Goal: Information Seeking & Learning: Learn about a topic

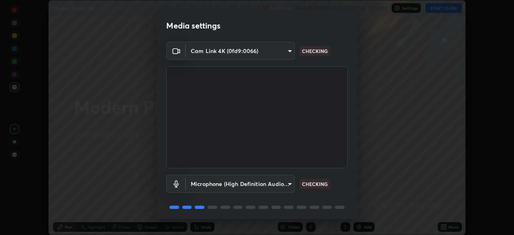
scroll to position [28, 0]
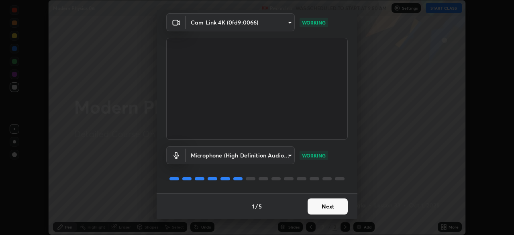
click at [316, 206] on button "Next" at bounding box center [327, 206] width 40 height 16
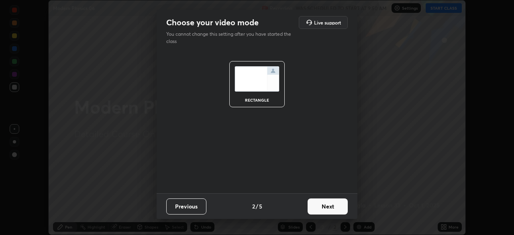
scroll to position [0, 0]
click at [317, 206] on button "Next" at bounding box center [327, 206] width 40 height 16
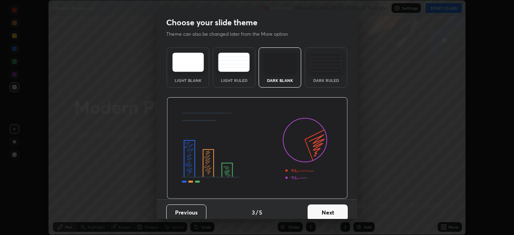
click at [319, 77] on div "Dark Ruled" at bounding box center [326, 67] width 43 height 40
click at [323, 205] on button "Next" at bounding box center [327, 212] width 40 height 16
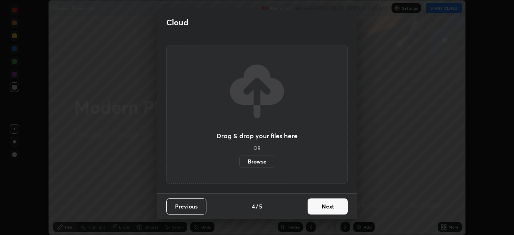
click at [323, 210] on button "Next" at bounding box center [327, 206] width 40 height 16
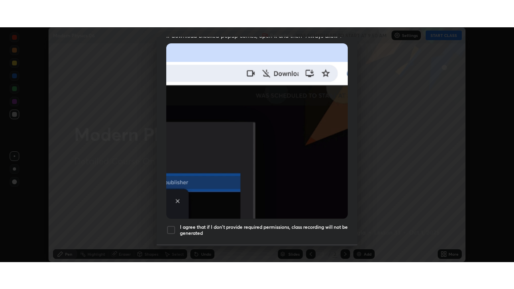
scroll to position [192, 0]
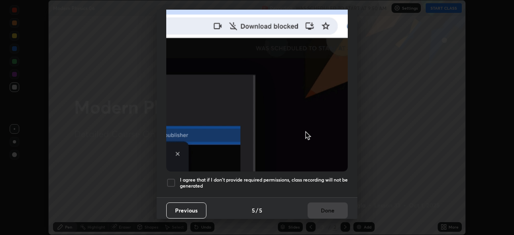
click at [277, 177] on h5 "I agree that if I don't provide required permissions, class recording will not …" at bounding box center [264, 183] width 168 height 12
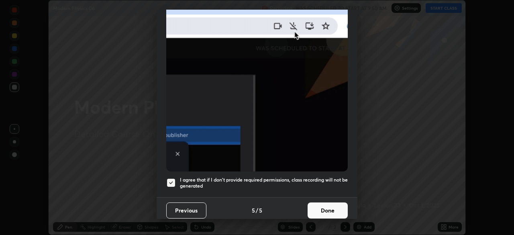
click at [319, 202] on button "Done" at bounding box center [327, 210] width 40 height 16
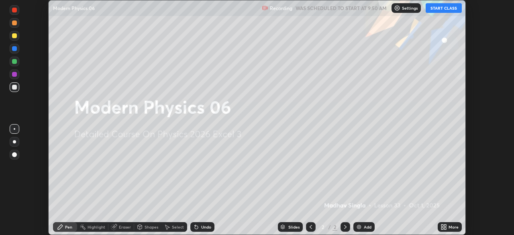
click at [445, 225] on icon at bounding box center [445, 225] width 2 height 2
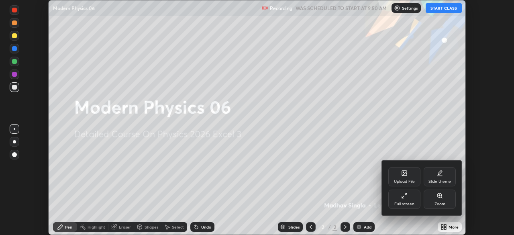
click at [410, 206] on div "Full screen" at bounding box center [404, 204] width 20 height 4
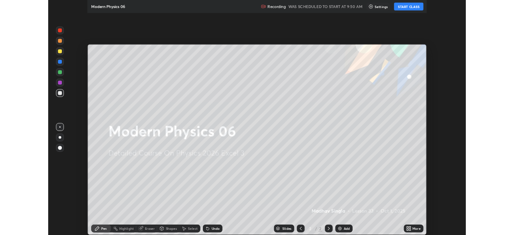
scroll to position [289, 514]
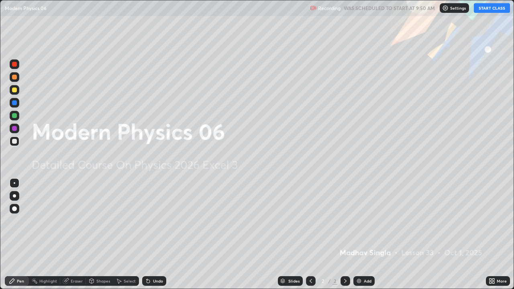
click at [487, 11] on button "START CLASS" at bounding box center [492, 8] width 36 height 10
click at [358, 234] on img at bounding box center [359, 281] width 6 height 6
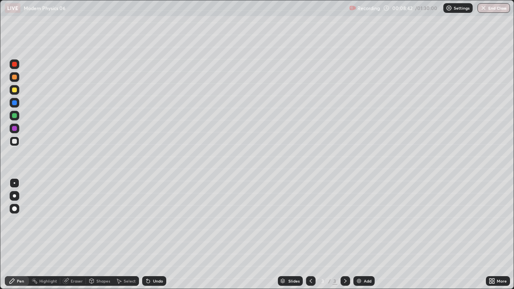
click at [18, 115] on div at bounding box center [15, 116] width 10 height 10
click at [132, 234] on div "Select" at bounding box center [130, 281] width 12 height 4
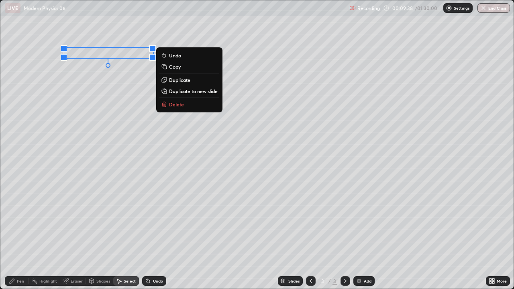
click at [179, 106] on p "Delete" at bounding box center [176, 104] width 15 height 6
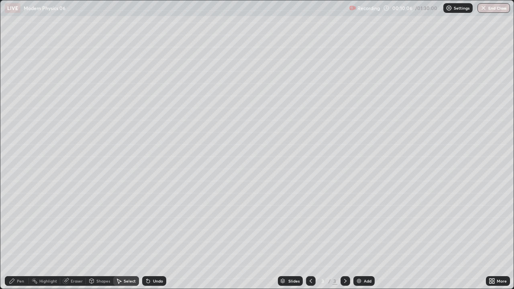
click at [13, 234] on icon at bounding box center [12, 281] width 5 height 5
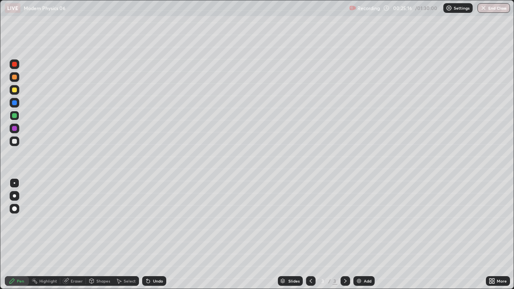
click at [19, 77] on div at bounding box center [15, 77] width 10 height 10
click at [18, 113] on div at bounding box center [15, 116] width 10 height 10
click at [102, 234] on div "Shapes" at bounding box center [99, 281] width 27 height 10
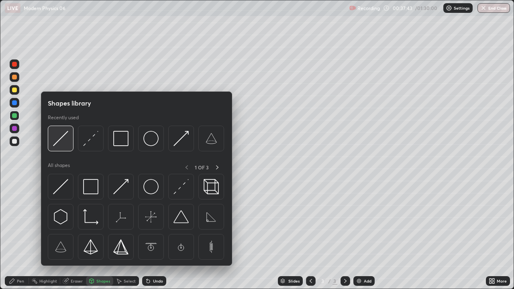
click at [59, 137] on img at bounding box center [60, 138] width 15 height 15
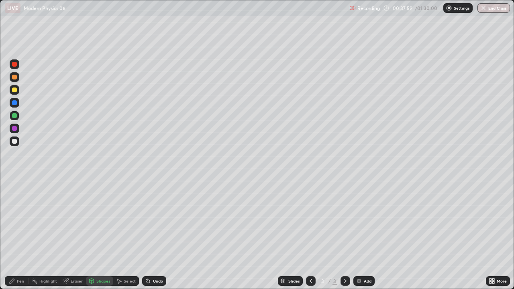
click at [15, 91] on div at bounding box center [14, 90] width 5 height 5
click at [156, 234] on div "Undo" at bounding box center [158, 281] width 10 height 4
click at [15, 234] on icon at bounding box center [12, 281] width 6 height 6
click at [91, 234] on icon at bounding box center [92, 280] width 4 height 1
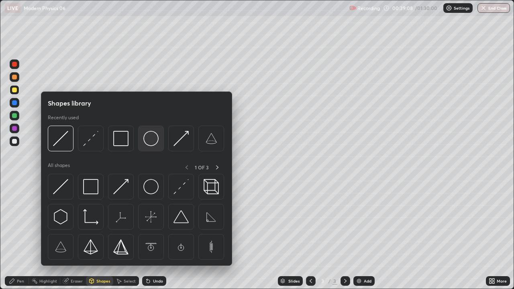
click at [149, 142] on img at bounding box center [150, 138] width 15 height 15
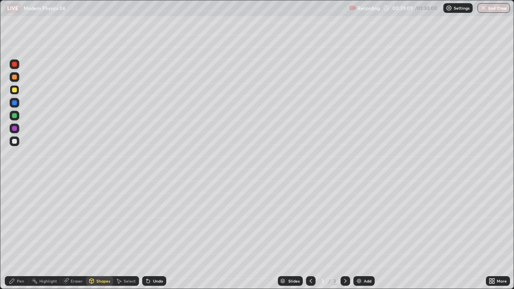
click at [14, 78] on div at bounding box center [14, 77] width 5 height 5
click at [15, 234] on icon at bounding box center [12, 281] width 6 height 6
click at [14, 143] on div at bounding box center [14, 141] width 5 height 5
click at [92, 234] on icon at bounding box center [92, 281] width 4 height 5
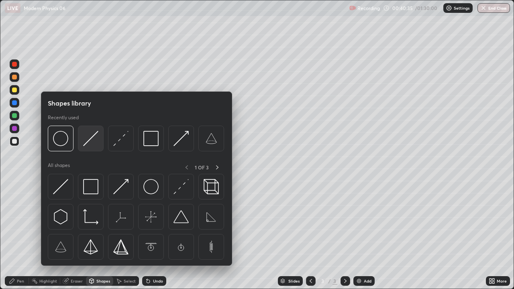
click at [92, 144] on img at bounding box center [90, 138] width 15 height 15
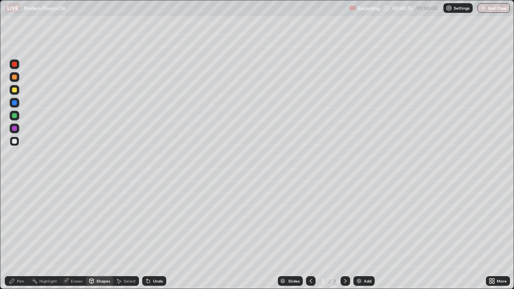
click at [18, 118] on div at bounding box center [15, 116] width 10 height 10
click at [148, 234] on div "Undo" at bounding box center [154, 281] width 24 height 10
click at [15, 145] on div at bounding box center [15, 141] width 10 height 10
click at [12, 234] on icon at bounding box center [12, 281] width 5 height 5
click at [105, 234] on div "Shapes" at bounding box center [99, 281] width 27 height 10
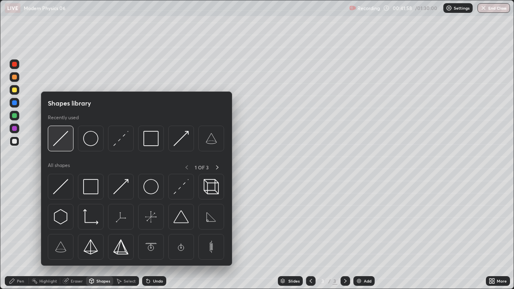
click at [65, 140] on img at bounding box center [60, 138] width 15 height 15
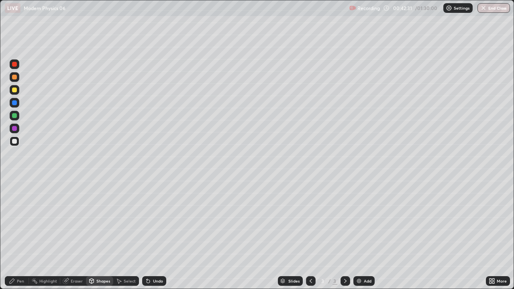
click at [13, 115] on div at bounding box center [14, 115] width 5 height 5
click at [13, 92] on div at bounding box center [14, 90] width 5 height 5
click at [155, 234] on div "Undo" at bounding box center [158, 281] width 10 height 4
click at [19, 234] on div "Pen" at bounding box center [20, 281] width 7 height 4
click at [16, 141] on div at bounding box center [14, 141] width 5 height 5
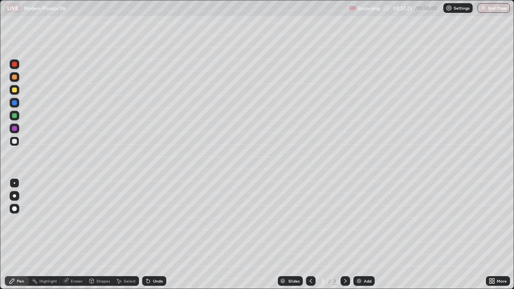
click at [360, 234] on img at bounding box center [359, 281] width 6 height 6
click at [93, 234] on icon at bounding box center [92, 281] width 4 height 5
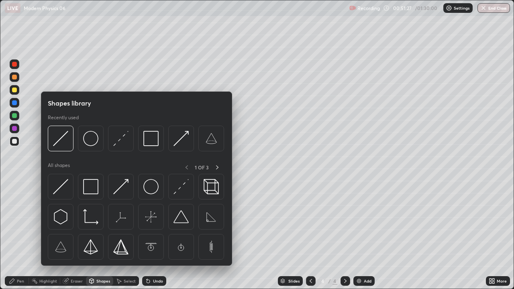
click at [10, 117] on div at bounding box center [15, 116] width 10 height 10
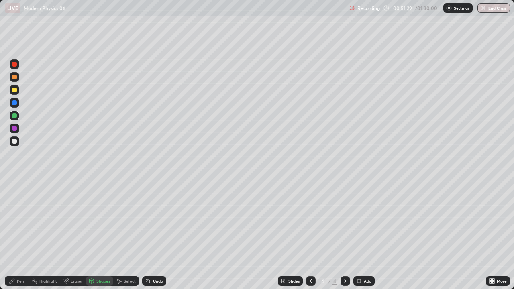
click at [162, 234] on div "Undo" at bounding box center [154, 281] width 24 height 10
click at [15, 234] on div "Pen" at bounding box center [17, 281] width 24 height 10
click at [100, 234] on div "Shapes" at bounding box center [103, 281] width 14 height 4
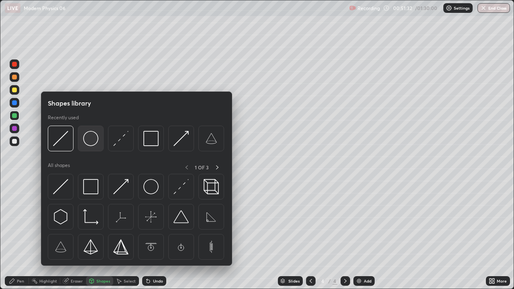
click at [91, 143] on img at bounding box center [90, 138] width 15 height 15
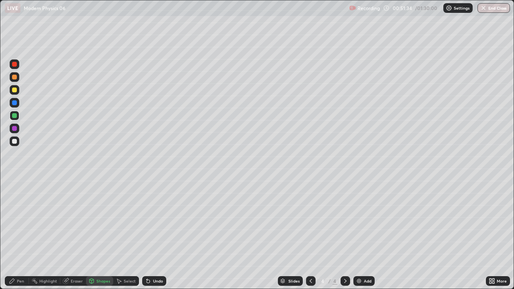
click at [147, 234] on icon at bounding box center [148, 281] width 3 height 3
click at [130, 234] on div "Select" at bounding box center [130, 281] width 12 height 4
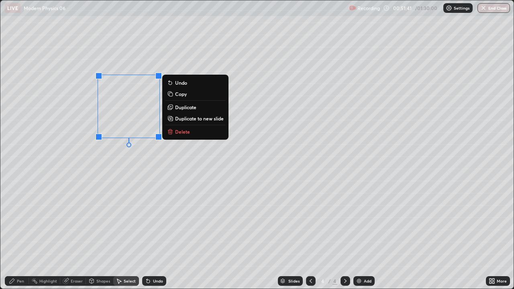
click at [14, 234] on icon at bounding box center [12, 281] width 6 height 6
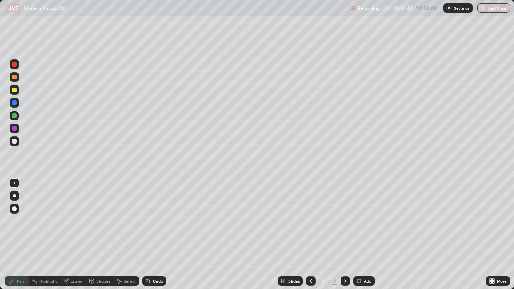
click at [14, 142] on div at bounding box center [14, 141] width 5 height 5
click at [156, 234] on div "Undo" at bounding box center [158, 281] width 10 height 4
click at [155, 234] on div "Undo" at bounding box center [158, 281] width 10 height 4
click at [161, 234] on div "Undo" at bounding box center [158, 281] width 10 height 4
click at [98, 234] on div "Shapes" at bounding box center [103, 281] width 14 height 4
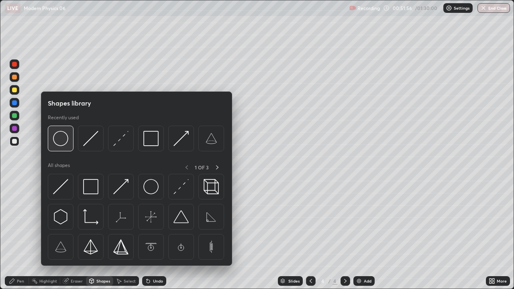
click at [65, 143] on img at bounding box center [60, 138] width 15 height 15
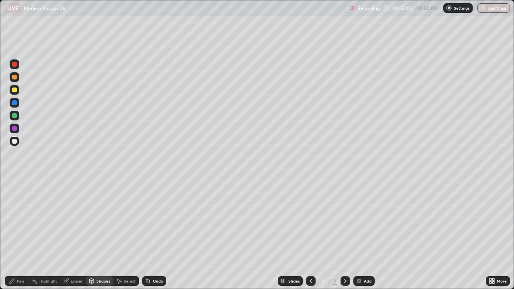
click at [128, 234] on div "Select" at bounding box center [130, 281] width 12 height 4
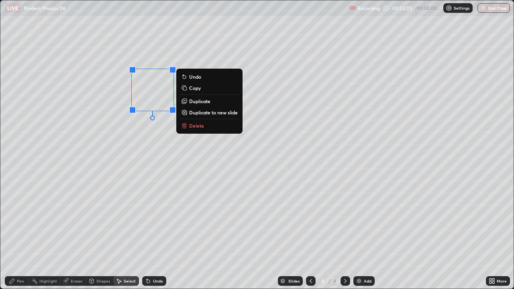
click at [100, 234] on div "Shapes" at bounding box center [103, 281] width 14 height 4
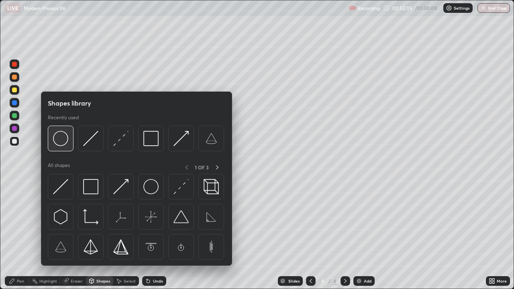
click at [62, 144] on img at bounding box center [60, 138] width 15 height 15
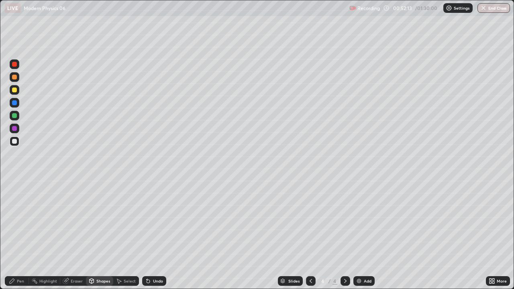
click at [124, 234] on div "Select" at bounding box center [130, 281] width 12 height 4
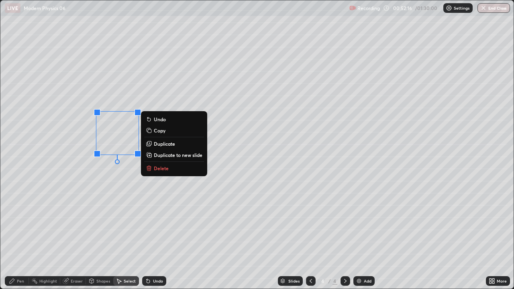
click at [93, 234] on icon at bounding box center [91, 281] width 6 height 6
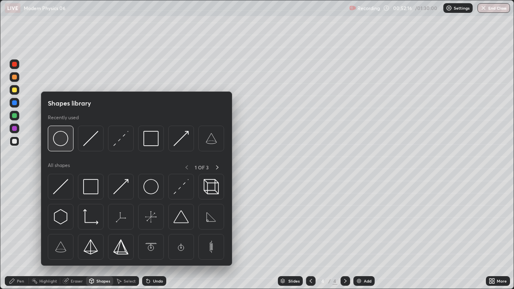
click at [59, 140] on img at bounding box center [60, 138] width 15 height 15
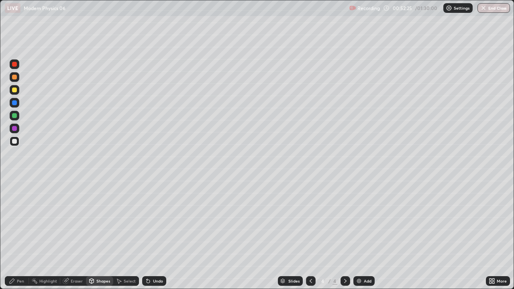
click at [107, 234] on div "Shapes" at bounding box center [103, 281] width 14 height 4
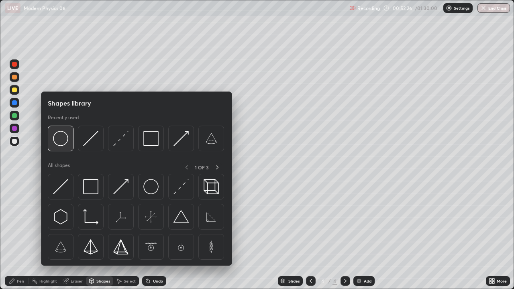
click at [66, 143] on img at bounding box center [60, 138] width 15 height 15
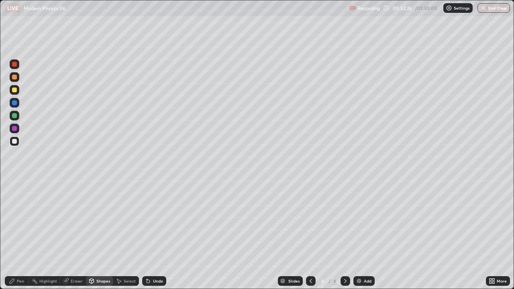
click at [15, 90] on div at bounding box center [14, 90] width 5 height 5
click at [130, 234] on div "Select" at bounding box center [130, 281] width 12 height 4
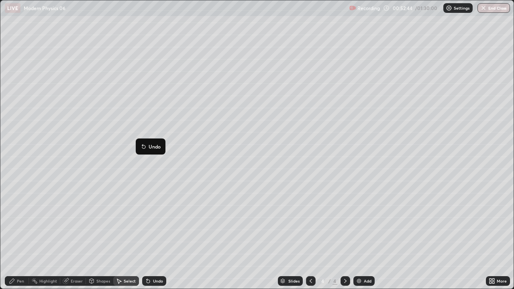
click at [155, 234] on div "Undo" at bounding box center [158, 281] width 10 height 4
click at [18, 234] on div "Pen" at bounding box center [17, 281] width 24 height 10
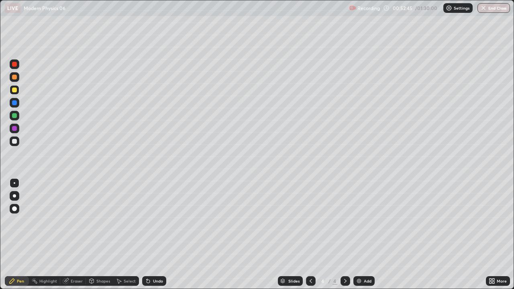
click at [151, 234] on div "Undo" at bounding box center [154, 281] width 24 height 10
click at [156, 234] on div "Undo" at bounding box center [154, 281] width 24 height 10
click at [154, 234] on div "Undo" at bounding box center [158, 281] width 10 height 4
click at [151, 234] on div "Undo" at bounding box center [154, 281] width 24 height 10
click at [13, 144] on div at bounding box center [15, 141] width 10 height 10
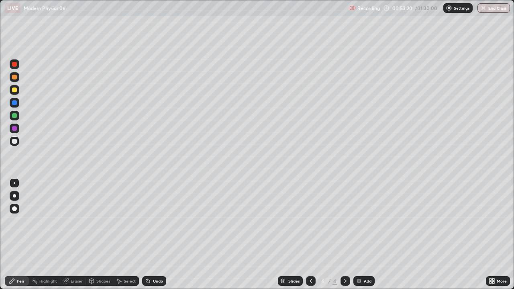
click at [15, 90] on div at bounding box center [14, 90] width 5 height 5
click at [71, 234] on div "Eraser" at bounding box center [77, 281] width 12 height 4
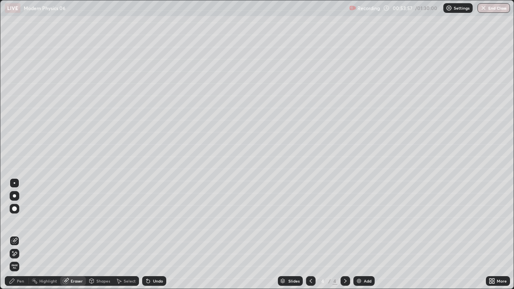
click at [12, 234] on icon at bounding box center [12, 281] width 5 height 5
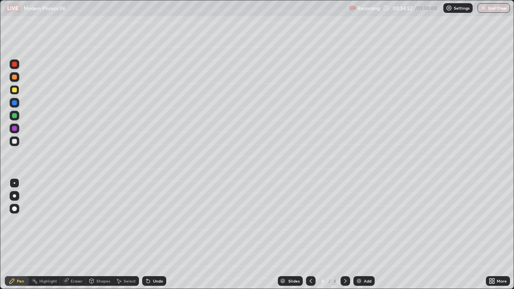
click at [362, 234] on div "Add" at bounding box center [363, 281] width 21 height 10
click at [14, 77] on div at bounding box center [14, 77] width 5 height 5
click at [148, 234] on icon at bounding box center [148, 281] width 6 height 6
click at [99, 234] on div "Shapes" at bounding box center [103, 281] width 14 height 4
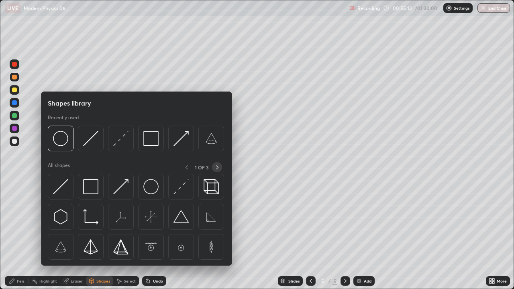
click at [216, 168] on icon at bounding box center [217, 167] width 6 height 6
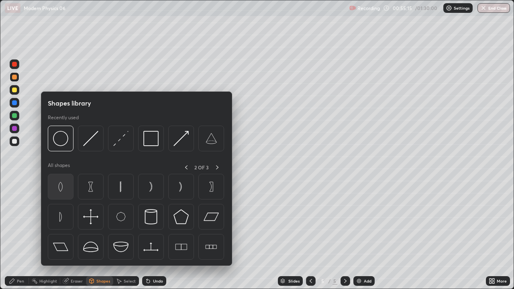
click at [61, 187] on img at bounding box center [60, 186] width 15 height 15
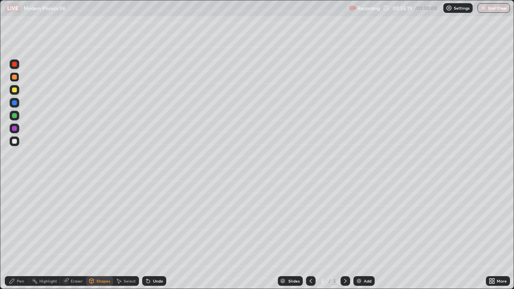
click at [101, 234] on div "Shapes" at bounding box center [103, 281] width 14 height 4
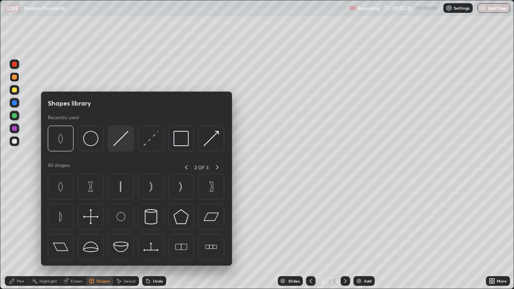
click at [119, 142] on img at bounding box center [120, 138] width 15 height 15
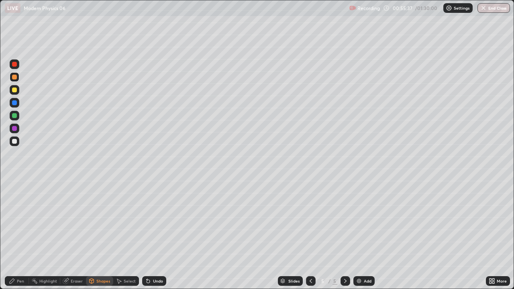
click at [99, 234] on div "Shapes" at bounding box center [99, 281] width 27 height 10
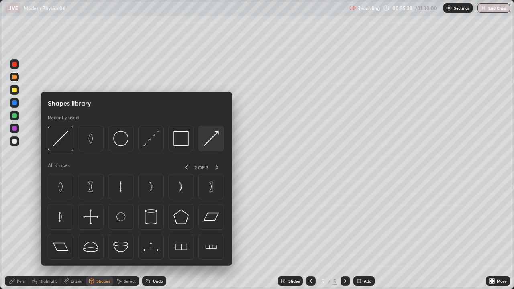
click at [207, 142] on img at bounding box center [211, 138] width 15 height 15
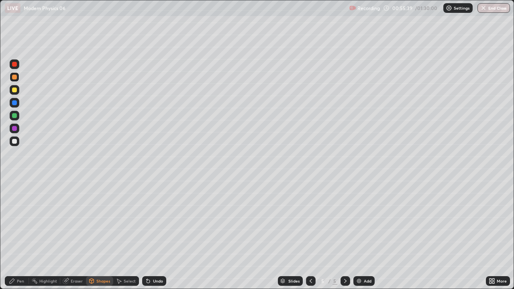
click at [12, 141] on div at bounding box center [14, 141] width 5 height 5
click at [25, 234] on div "Pen" at bounding box center [17, 281] width 24 height 10
click at [105, 234] on div "Shapes" at bounding box center [103, 281] width 14 height 4
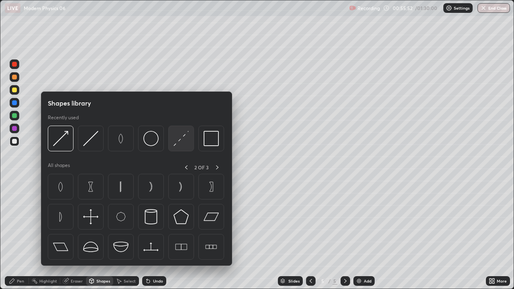
click at [178, 138] on img at bounding box center [180, 138] width 15 height 15
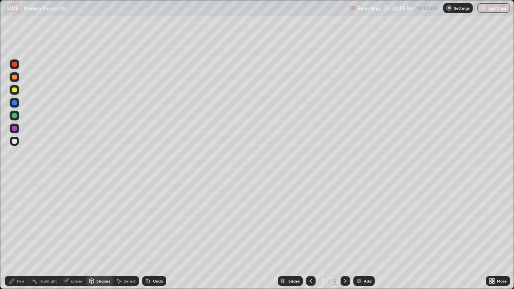
click at [21, 234] on div "Pen" at bounding box center [20, 281] width 7 height 4
click at [15, 118] on div at bounding box center [15, 116] width 10 height 10
click at [100, 234] on div "Shapes" at bounding box center [103, 281] width 14 height 4
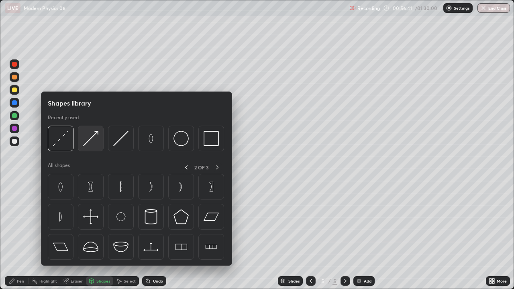
click at [93, 138] on img at bounding box center [90, 138] width 15 height 15
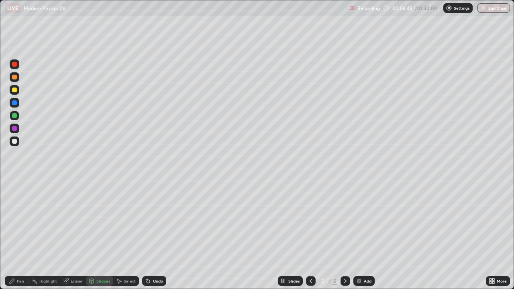
click at [150, 234] on icon at bounding box center [148, 281] width 6 height 6
click at [16, 145] on div at bounding box center [15, 141] width 10 height 10
click at [102, 234] on div "Shapes" at bounding box center [103, 281] width 14 height 4
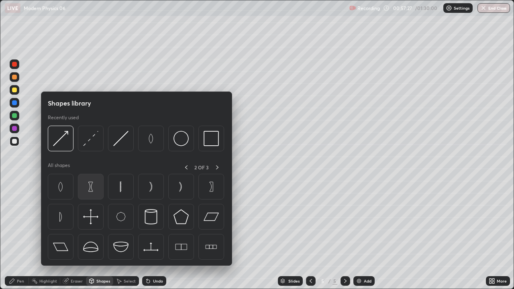
click at [92, 190] on img at bounding box center [90, 186] width 15 height 15
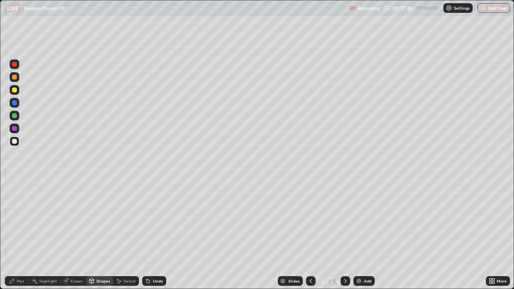
click at [14, 79] on div at bounding box center [14, 77] width 5 height 5
click at [98, 234] on div "Shapes" at bounding box center [103, 281] width 14 height 4
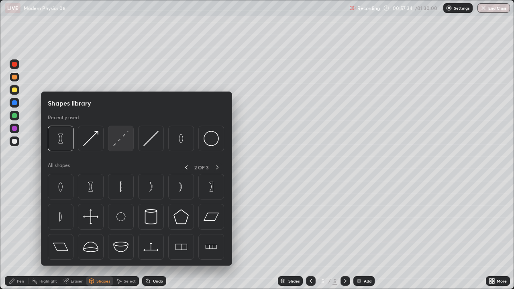
click at [119, 141] on img at bounding box center [120, 138] width 15 height 15
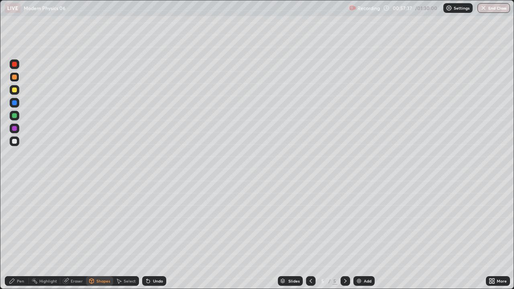
click at [22, 234] on div "Pen" at bounding box center [20, 281] width 7 height 4
click at [98, 234] on div "Shapes" at bounding box center [103, 281] width 14 height 4
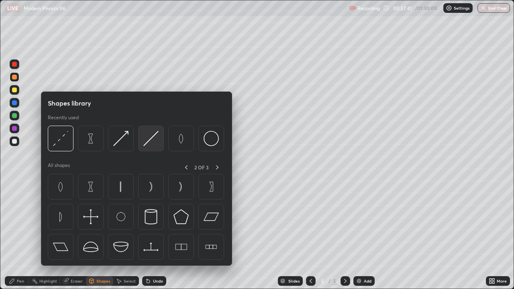
click at [150, 141] on img at bounding box center [150, 138] width 15 height 15
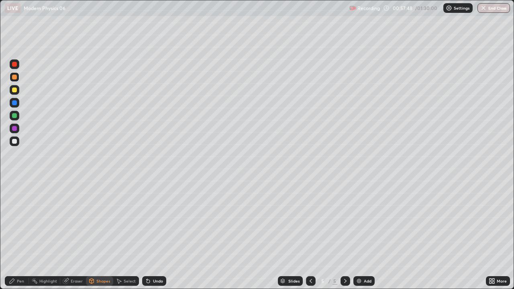
click at [13, 234] on icon at bounding box center [12, 281] width 6 height 6
click at [13, 143] on div at bounding box center [14, 141] width 5 height 5
click at [360, 234] on img at bounding box center [359, 281] width 6 height 6
click at [14, 77] on div at bounding box center [14, 77] width 5 height 5
click at [99, 234] on div "Shapes" at bounding box center [103, 281] width 14 height 4
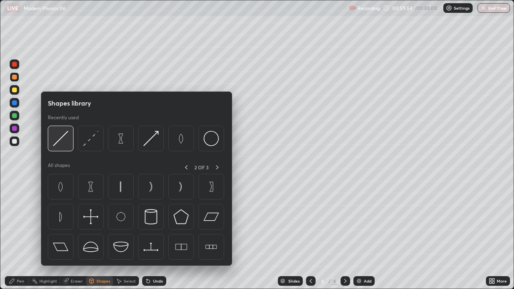
click at [65, 142] on img at bounding box center [60, 138] width 15 height 15
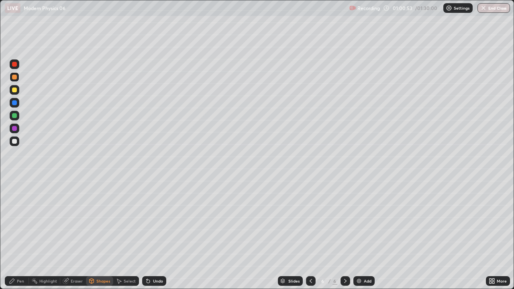
click at [18, 118] on div at bounding box center [15, 116] width 10 height 10
click at [14, 234] on icon at bounding box center [12, 281] width 6 height 6
click at [15, 142] on div at bounding box center [14, 141] width 5 height 5
click at [361, 234] on div "Add" at bounding box center [363, 281] width 21 height 10
click at [102, 234] on div "Shapes" at bounding box center [103, 281] width 14 height 4
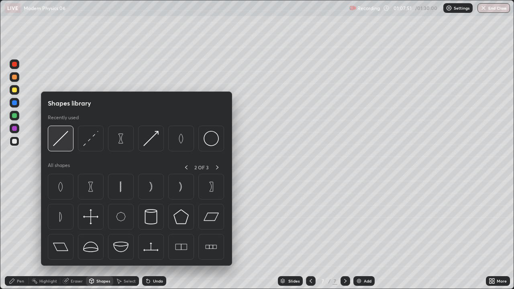
click at [63, 141] on img at bounding box center [60, 138] width 15 height 15
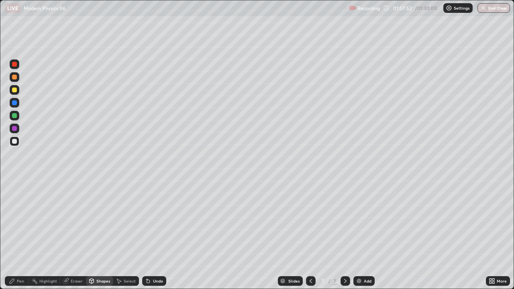
click at [15, 90] on div at bounding box center [14, 90] width 5 height 5
click at [16, 234] on div "Pen" at bounding box center [17, 281] width 24 height 10
click at [98, 234] on div "Shapes" at bounding box center [103, 281] width 14 height 4
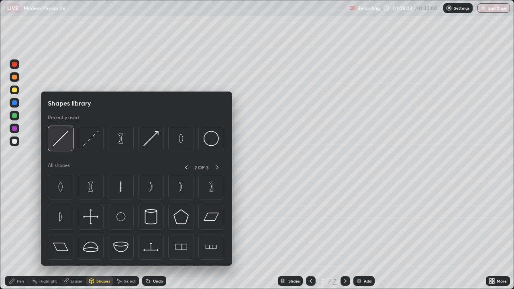
click at [62, 141] on img at bounding box center [60, 138] width 15 height 15
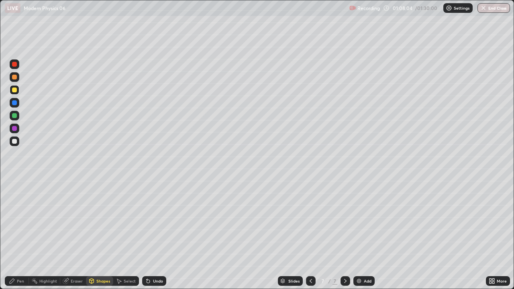
click at [15, 77] on div at bounding box center [14, 77] width 5 height 5
click at [16, 116] on div at bounding box center [14, 115] width 5 height 5
click at [22, 234] on div "Pen" at bounding box center [20, 281] width 7 height 4
click at [16, 142] on div at bounding box center [14, 141] width 5 height 5
click at [102, 234] on div "Shapes" at bounding box center [103, 281] width 14 height 4
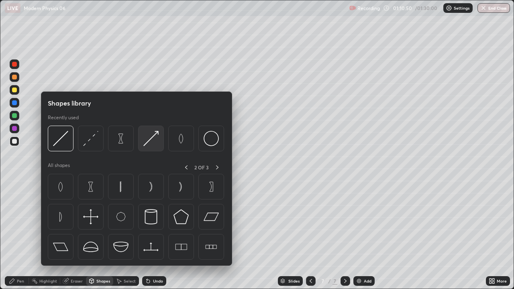
click at [156, 143] on img at bounding box center [150, 138] width 15 height 15
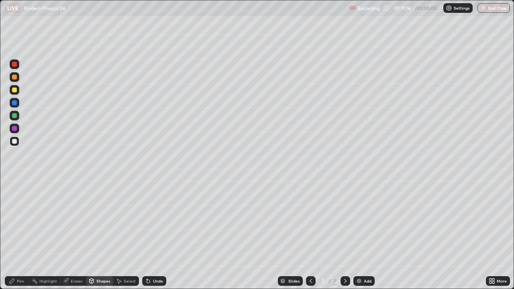
click at [100, 234] on div "Shapes" at bounding box center [103, 281] width 14 height 4
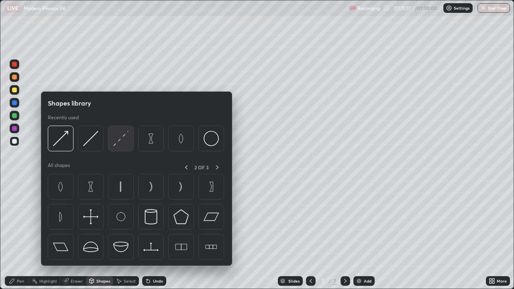
click at [123, 144] on img at bounding box center [120, 138] width 15 height 15
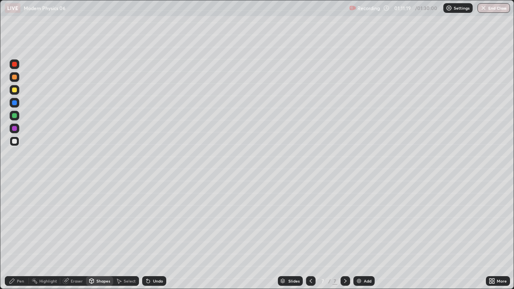
click at [14, 234] on icon at bounding box center [12, 281] width 6 height 6
click at [75, 234] on div "Eraser" at bounding box center [73, 281] width 26 height 10
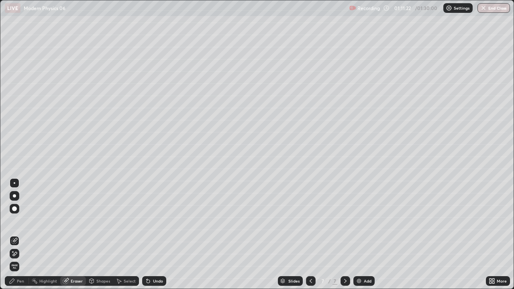
click at [94, 234] on div "Shapes" at bounding box center [99, 281] width 27 height 10
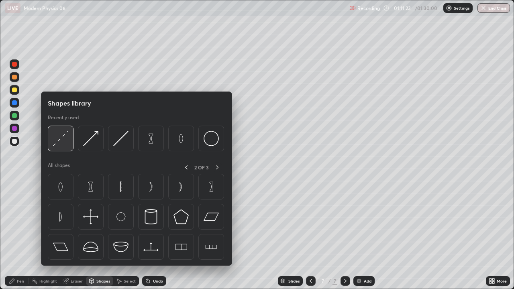
click at [62, 145] on img at bounding box center [60, 138] width 15 height 15
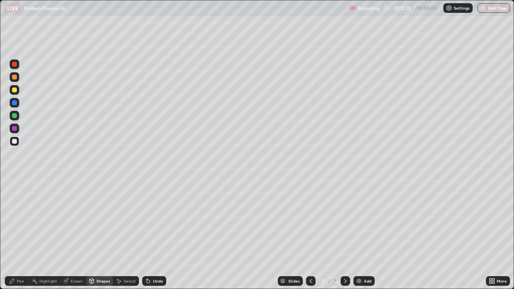
click at [18, 234] on div "Pen" at bounding box center [20, 281] width 7 height 4
click at [364, 234] on div "Add" at bounding box center [368, 281] width 8 height 4
click at [14, 75] on div at bounding box center [14, 77] width 5 height 5
click at [14, 116] on div at bounding box center [14, 115] width 5 height 5
click at [491, 234] on icon at bounding box center [490, 280] width 2 height 2
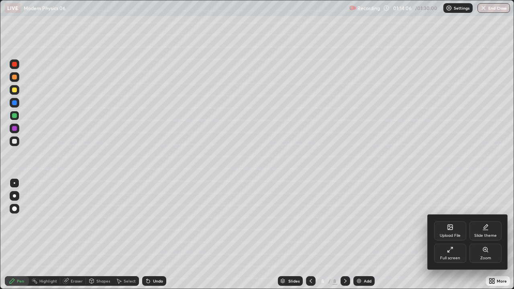
click at [453, 234] on div "Full screen" at bounding box center [450, 258] width 20 height 4
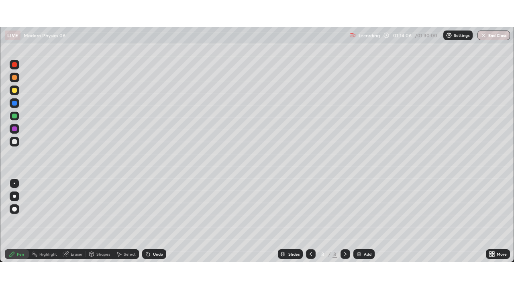
scroll to position [39904, 39625]
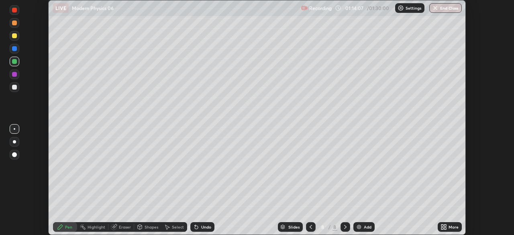
click at [454, 226] on div "More" at bounding box center [453, 227] width 10 height 4
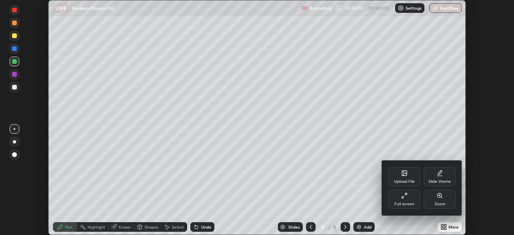
click at [409, 203] on div "Full screen" at bounding box center [404, 204] width 20 height 4
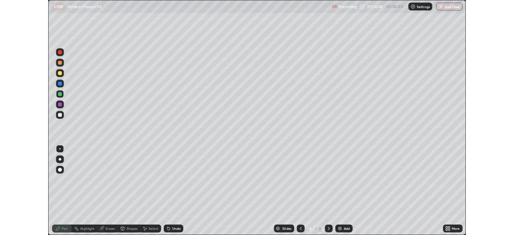
scroll to position [289, 514]
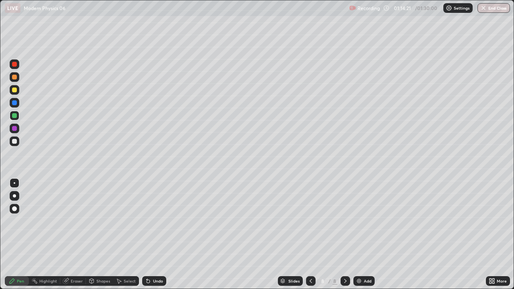
click at [18, 139] on div at bounding box center [15, 141] width 10 height 10
click at [153, 234] on div "Undo" at bounding box center [158, 281] width 10 height 4
click at [155, 234] on div "Undo" at bounding box center [158, 281] width 10 height 4
click at [159, 234] on div "Undo" at bounding box center [154, 281] width 24 height 10
click at [16, 117] on div at bounding box center [15, 116] width 10 height 10
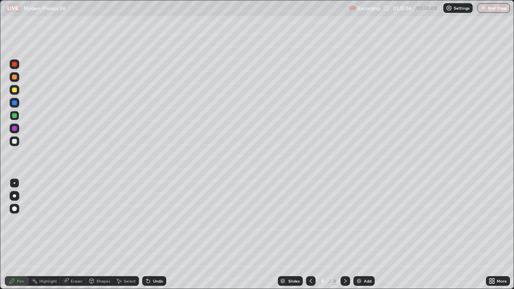
click at [17, 141] on div at bounding box center [15, 141] width 10 height 10
click at [358, 234] on img at bounding box center [359, 281] width 6 height 6
click at [17, 118] on div at bounding box center [15, 116] width 10 height 10
click at [92, 234] on icon at bounding box center [92, 282] width 0 height 3
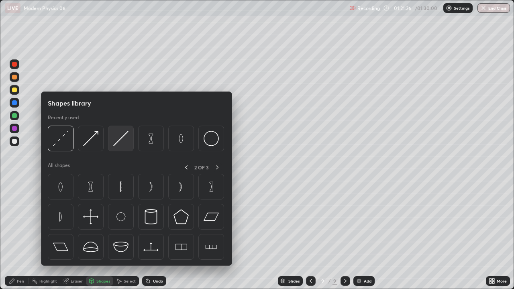
click at [118, 142] on img at bounding box center [120, 138] width 15 height 15
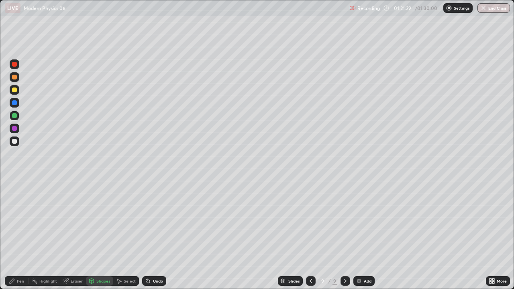
click at [10, 234] on icon at bounding box center [12, 281] width 6 height 6
click at [16, 142] on div at bounding box center [14, 141] width 5 height 5
click at [97, 234] on div "Shapes" at bounding box center [103, 281] width 14 height 4
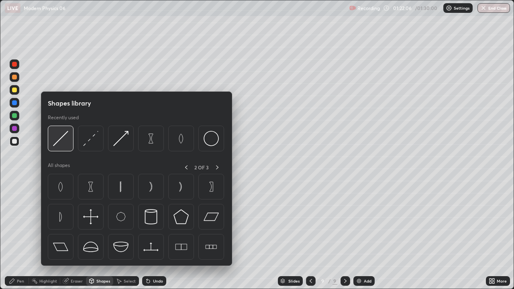
click at [65, 140] on img at bounding box center [60, 138] width 15 height 15
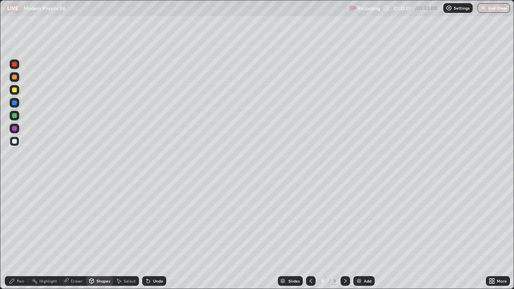
click at [15, 116] on div at bounding box center [14, 115] width 5 height 5
click at [74, 234] on div "Eraser" at bounding box center [77, 281] width 12 height 4
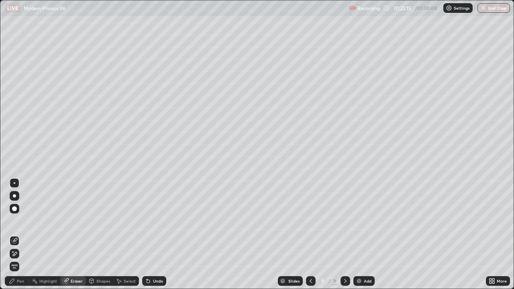
click at [15, 234] on div "Pen" at bounding box center [17, 281] width 24 height 10
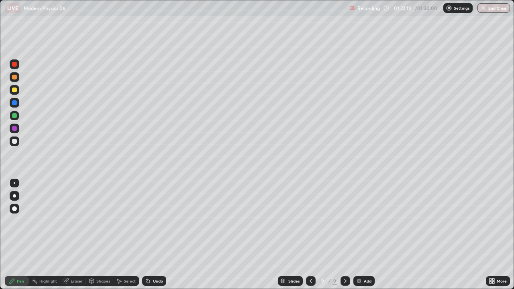
click at [15, 142] on div at bounding box center [14, 141] width 5 height 5
click at [16, 104] on div at bounding box center [15, 103] width 10 height 10
click at [312, 234] on icon at bounding box center [310, 281] width 6 height 6
click at [344, 234] on icon at bounding box center [345, 281] width 6 height 6
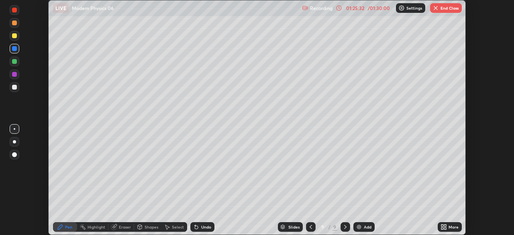
scroll to position [39904, 39625]
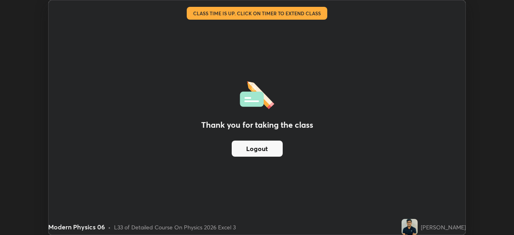
click at [352, 163] on div "Thank you for taking the class Logout" at bounding box center [257, 117] width 417 height 234
